Goal: Find contact information: Find contact information

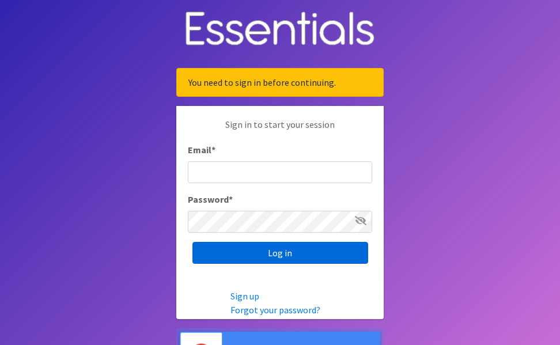
type input "[EMAIL_ADDRESS][DOMAIN_NAME]"
click at [281, 255] on input "Log in" at bounding box center [281, 253] width 176 height 22
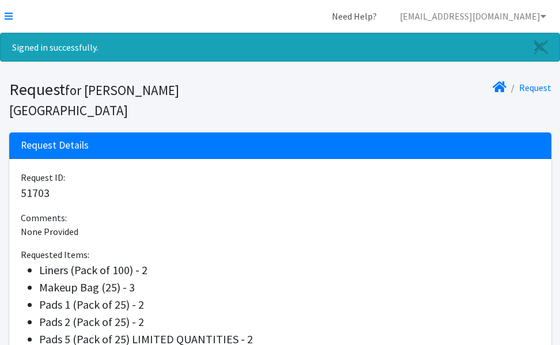
click at [386, 14] on link "Need Help?" at bounding box center [354, 16] width 63 height 23
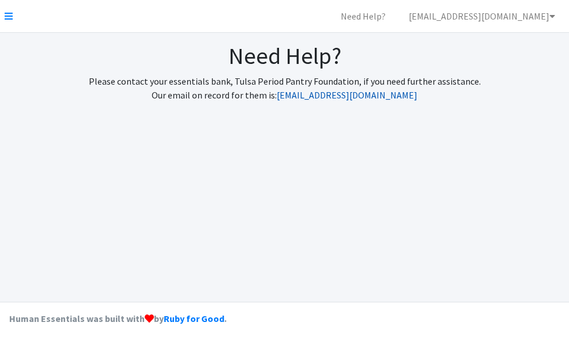
click at [337, 95] on link "[EMAIL_ADDRESS][DOMAIN_NAME]" at bounding box center [347, 95] width 141 height 12
click at [553, 71] on div "Need Help? Please contact your essentials bank, Tulsa Period Pantry Foundation,…" at bounding box center [284, 77] width 569 height 88
click at [372, 96] on link "[EMAIL_ADDRESS][DOMAIN_NAME]" at bounding box center [347, 95] width 141 height 12
click at [541, 80] on p "Please contact your essentials bank, Tulsa Period Pantry Foundation, if you nee…" at bounding box center [284, 88] width 551 height 28
click at [552, 17] on icon at bounding box center [552, 16] width 6 height 9
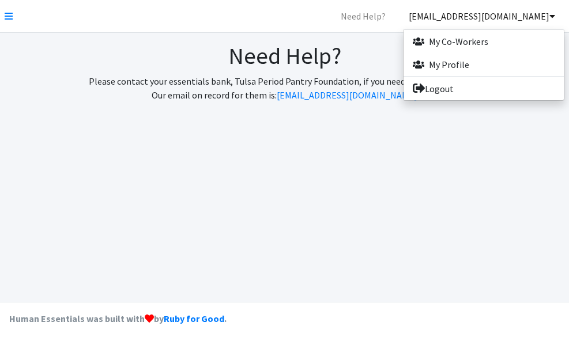
click at [492, 172] on div "Need Help? Please contact your essentials bank, Tulsa Period Pantry Foundation,…" at bounding box center [284, 167] width 569 height 269
